Goal: Information Seeking & Learning: Compare options

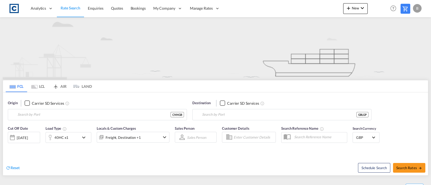
type input "Ningbo, CNNGB"
type input "[GEOGRAPHIC_DATA], [GEOGRAPHIC_DATA]"
click at [35, 87] on md-icon "Use the left and right arrow keys to navigate between tabs" at bounding box center [34, 87] width 6 height 4
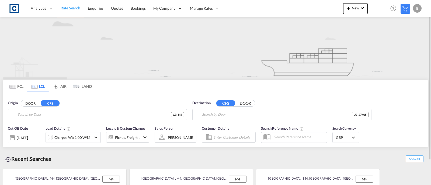
type input "GB-M4, [GEOGRAPHIC_DATA]"
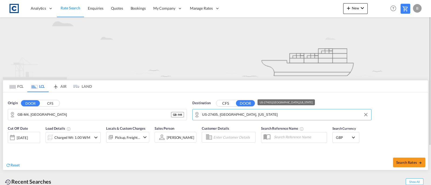
click at [265, 112] on input "US-27405, [GEOGRAPHIC_DATA], [US_STATE]" at bounding box center [285, 115] width 166 height 8
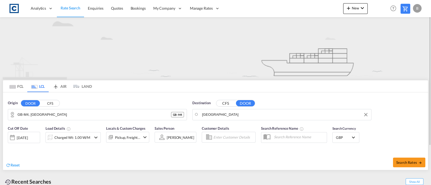
click at [231, 114] on body "Analytics Reports Dashboard Rate Search Enquiries Quotes Bookings" at bounding box center [215, 92] width 431 height 185
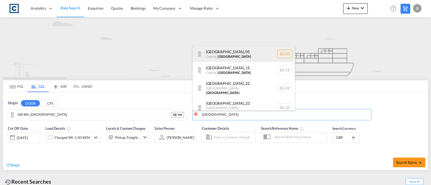
click at [227, 50] on div "[GEOGRAPHIC_DATA] , [GEOGRAPHIC_DATA] , [GEOGRAPHIC_DATA] SG-05" at bounding box center [243, 54] width 102 height 16
type input "SG-05, [GEOGRAPHIC_DATA], [GEOGRAPHIC_DATA]"
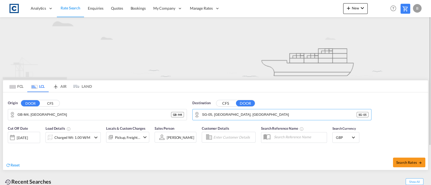
click at [270, 164] on div "Search Rates" at bounding box center [322, 162] width 211 height 15
click at [406, 162] on span "Search Rates" at bounding box center [409, 163] width 26 height 4
type input "M4 to 05 / [DATE]"
